Goal: Information Seeking & Learning: Find specific fact

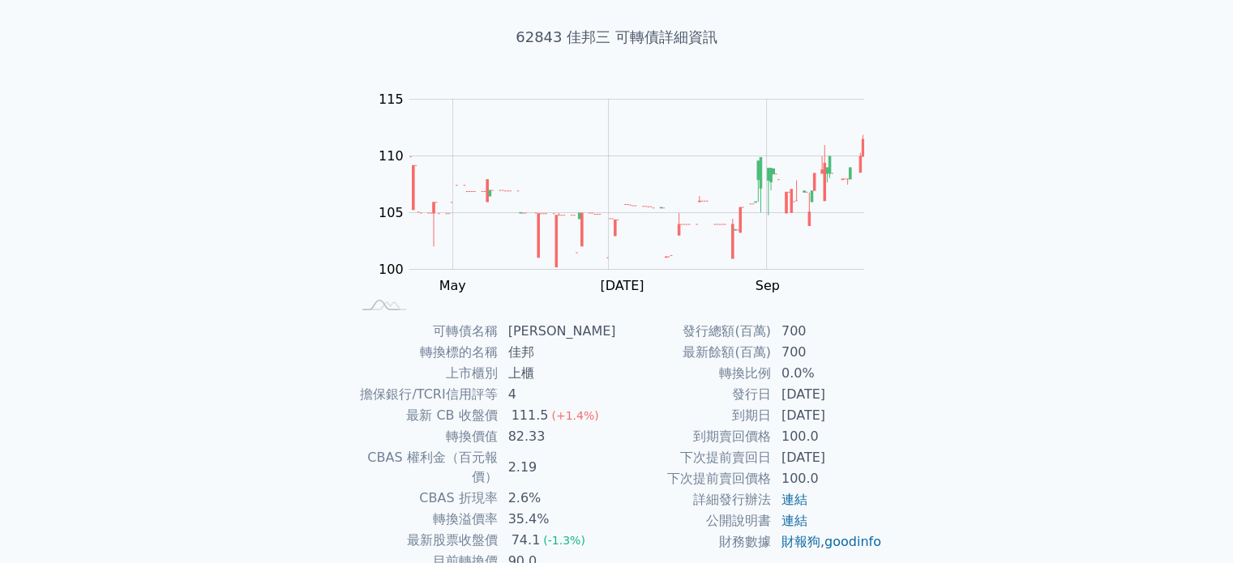
scroll to position [162, 0]
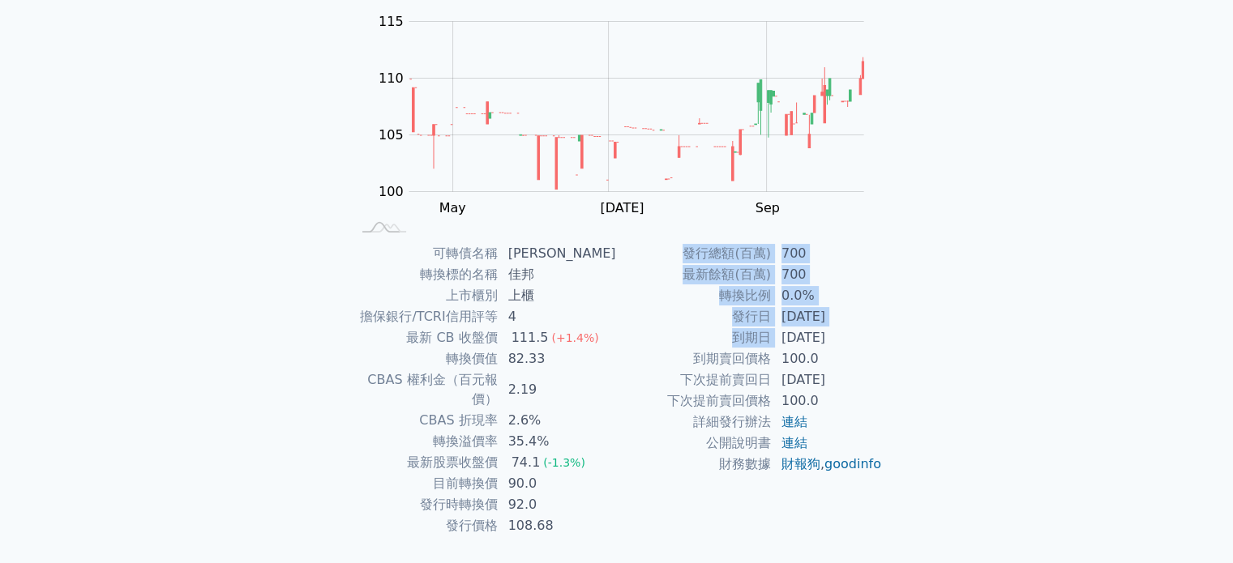
drag, startPoint x: 785, startPoint y: 333, endPoint x: 973, endPoint y: 332, distance: 188.0
click at [973, 332] on div "可轉債列表 財務數據 可轉債列表 財務數據 登入／註冊 登入／註冊 可轉債列表 › 62843 佳邦三 62843 佳邦三 可轉債詳細資訊 Zoom Out …" at bounding box center [616, 223] width 1233 height 770
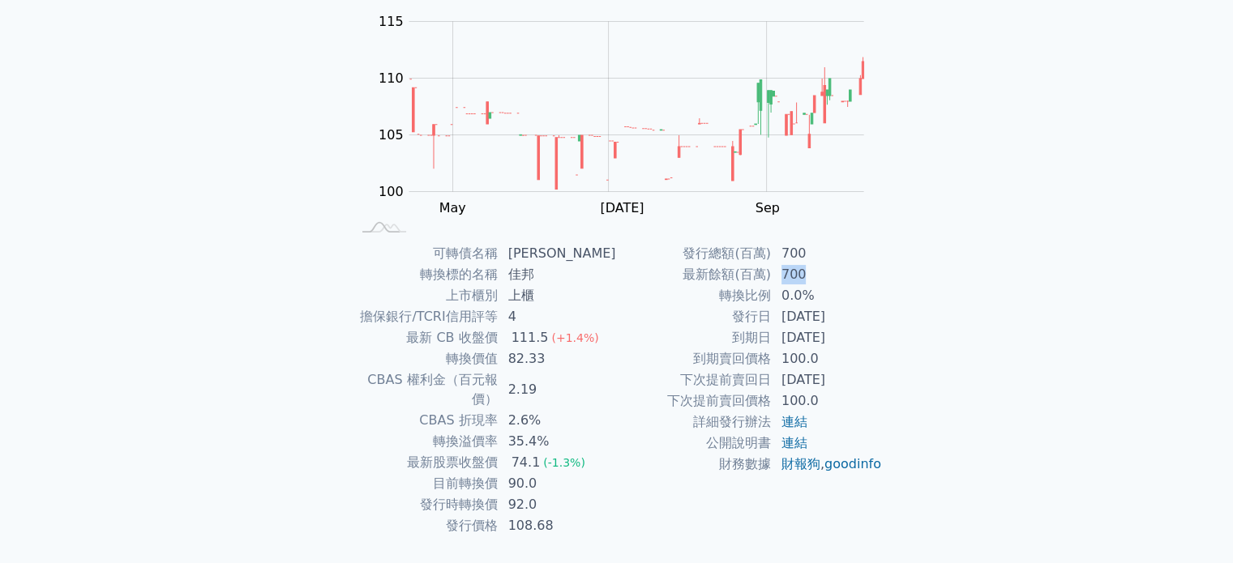
drag, startPoint x: 782, startPoint y: 273, endPoint x: 827, endPoint y: 273, distance: 44.6
click at [827, 273] on td "700" at bounding box center [827, 274] width 111 height 21
click at [827, 272] on td "700" at bounding box center [827, 274] width 111 height 21
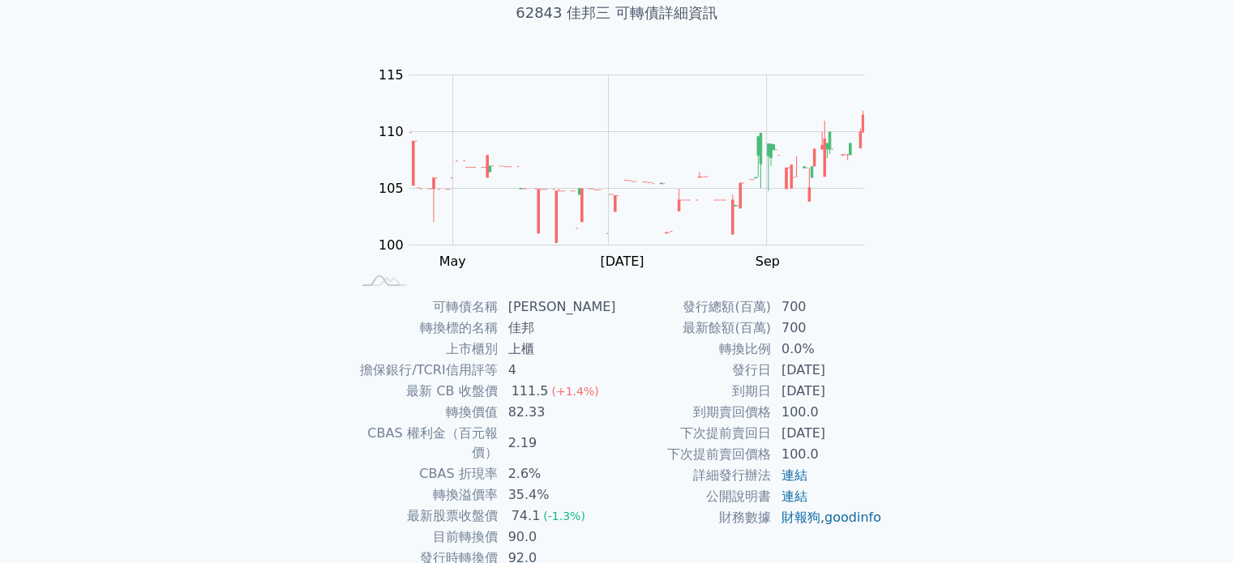
scroll to position [81, 0]
